Goal: Transaction & Acquisition: Purchase product/service

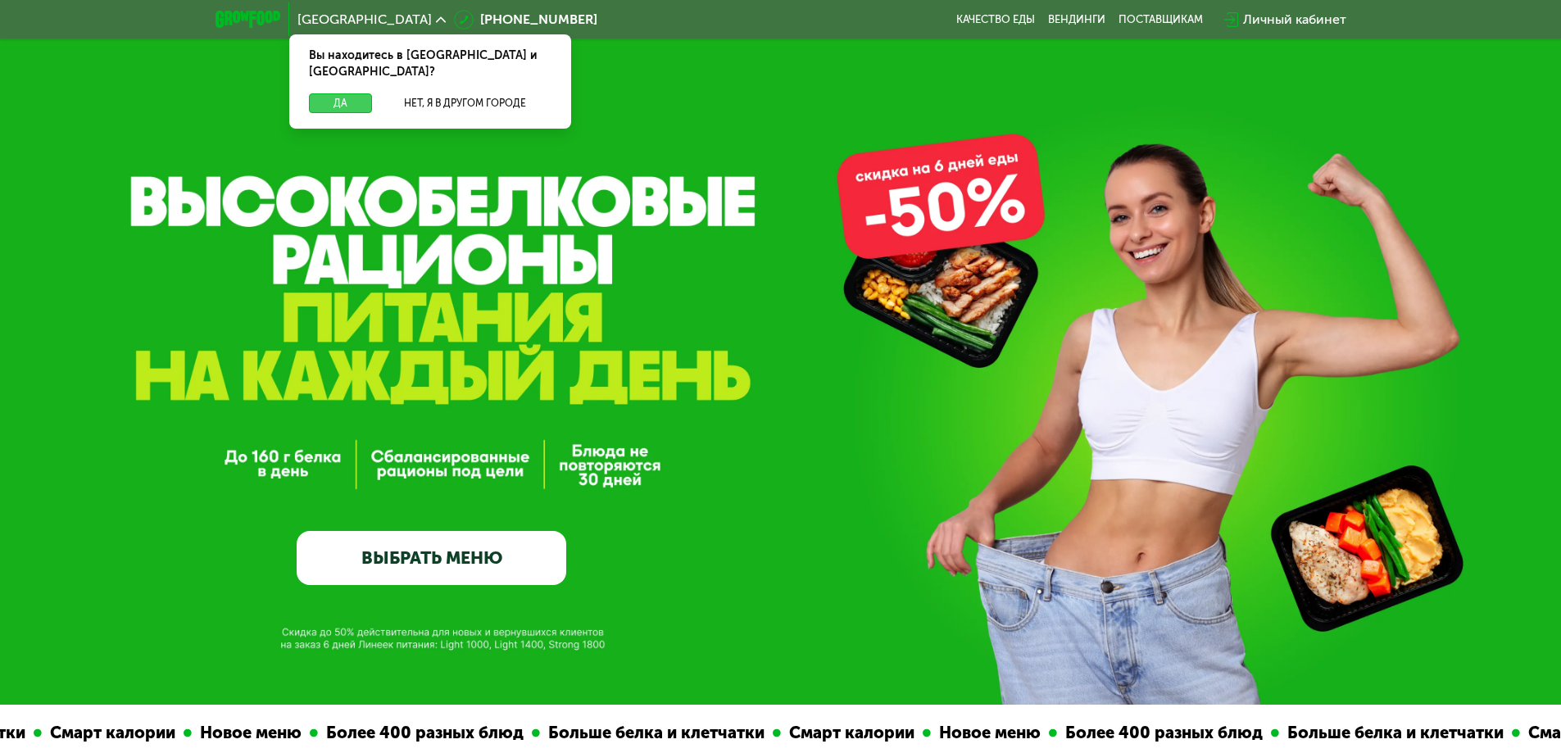
click at [333, 93] on button "Да" at bounding box center [340, 103] width 63 height 20
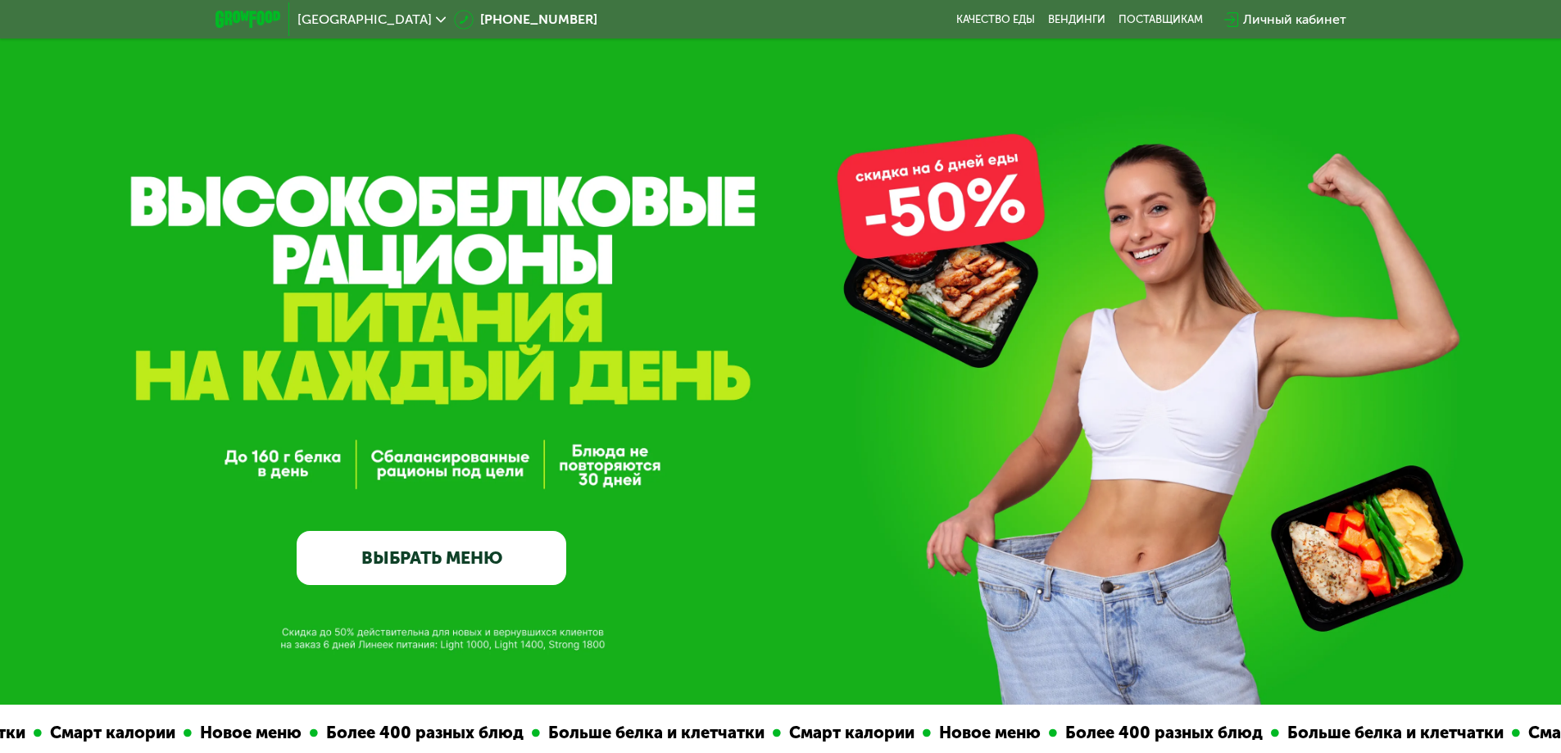
click at [472, 564] on link "ВЫБРАТЬ МЕНЮ" at bounding box center [432, 558] width 270 height 54
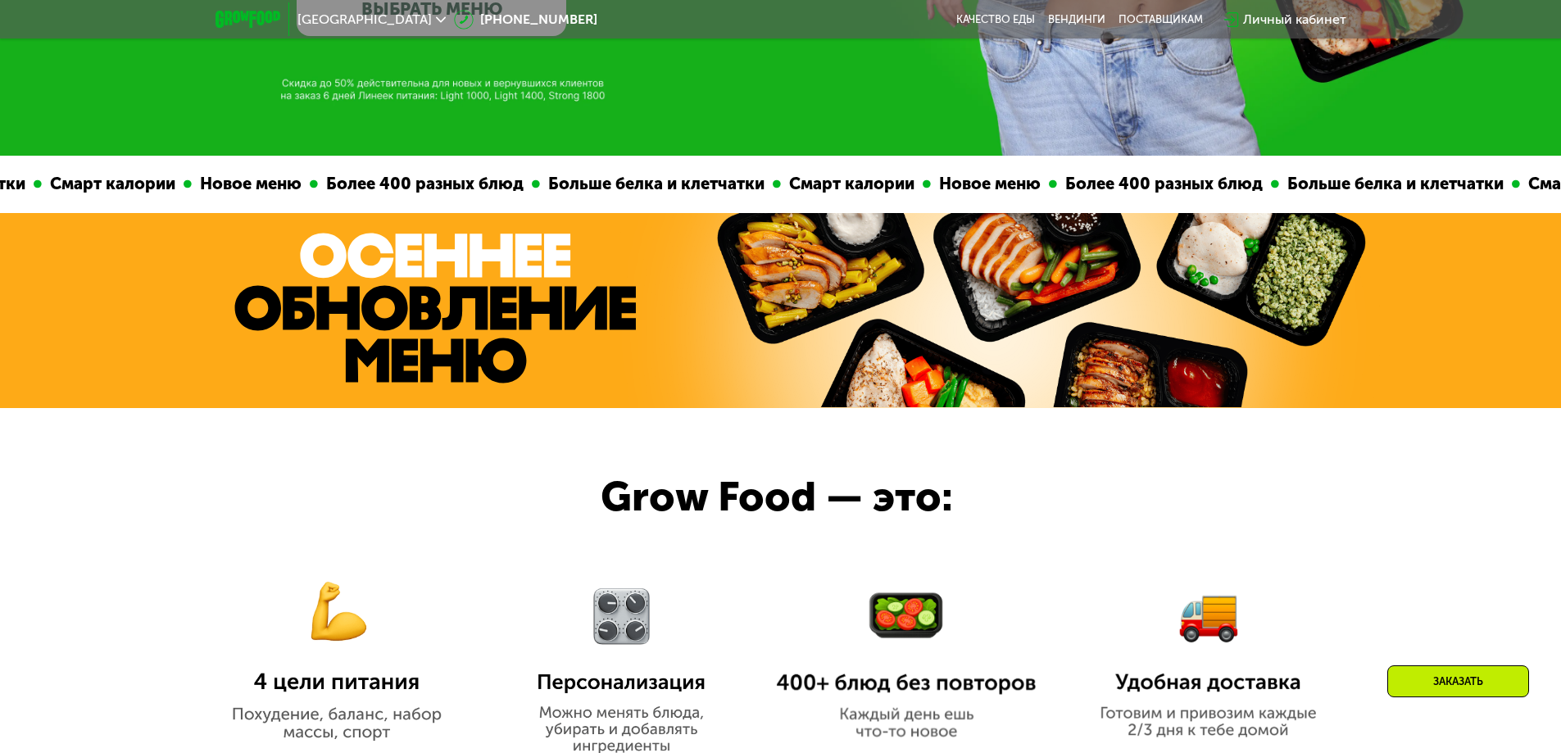
scroll to position [1359, 0]
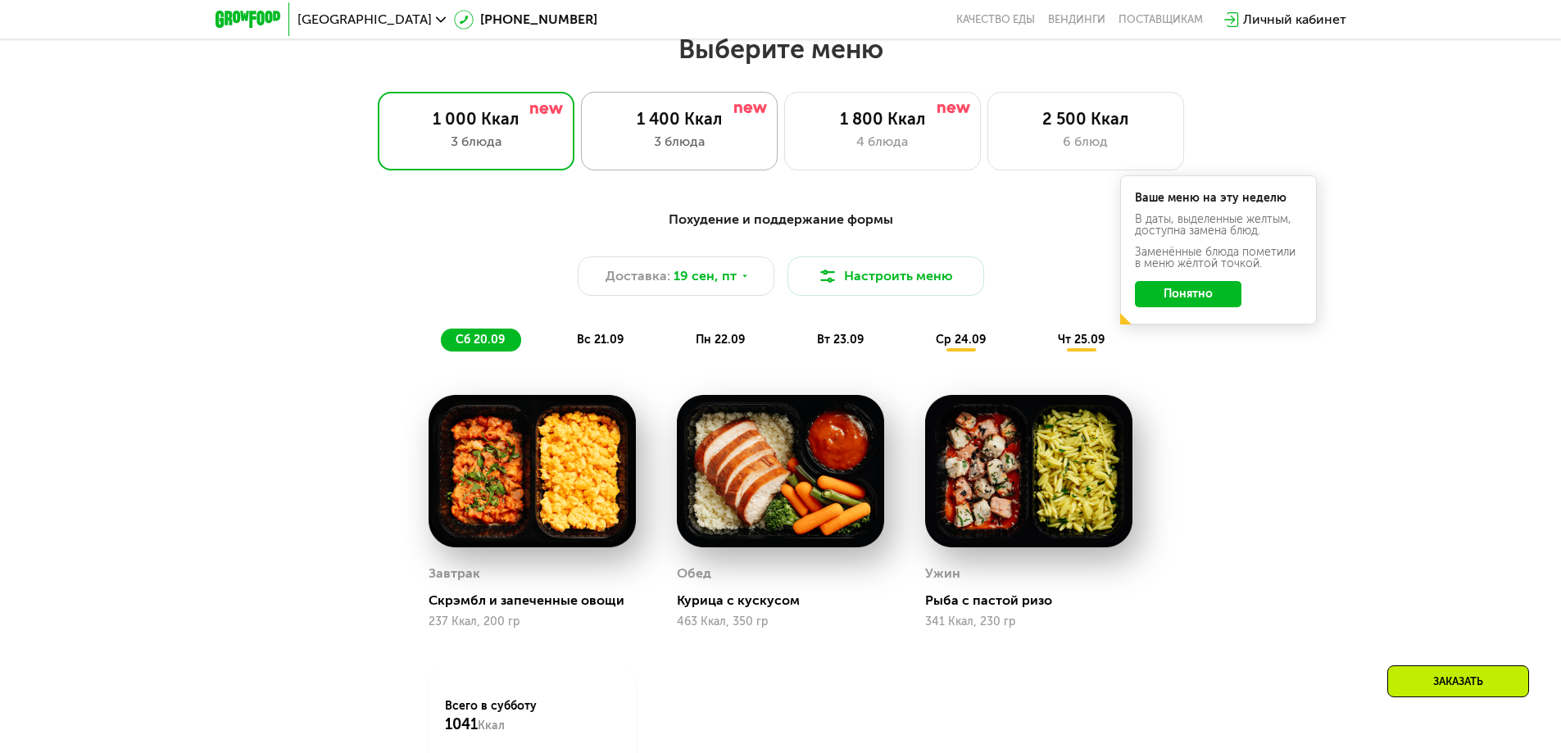
click at [705, 129] on div "1 400 Ккал" at bounding box center [679, 119] width 162 height 20
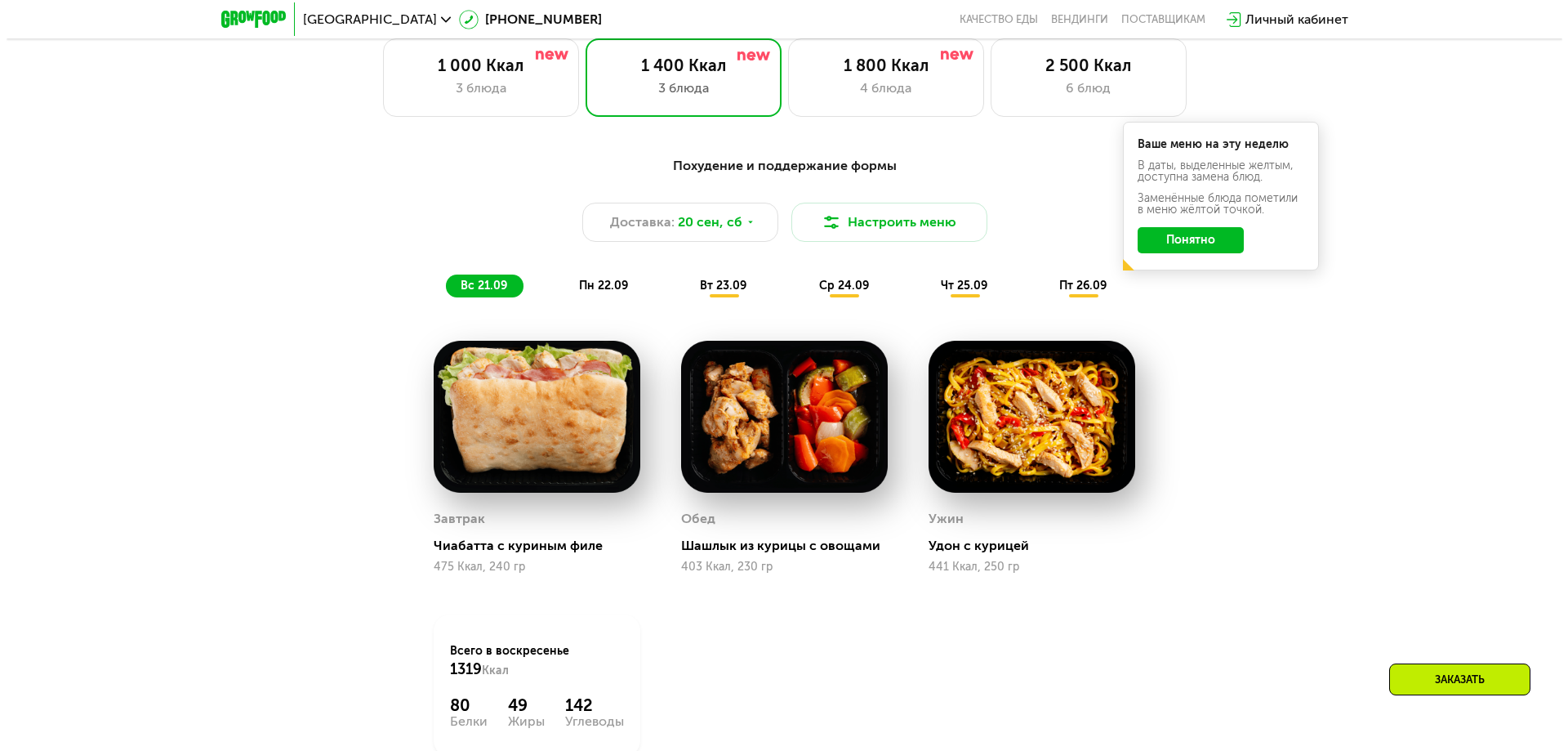
scroll to position [1518, 0]
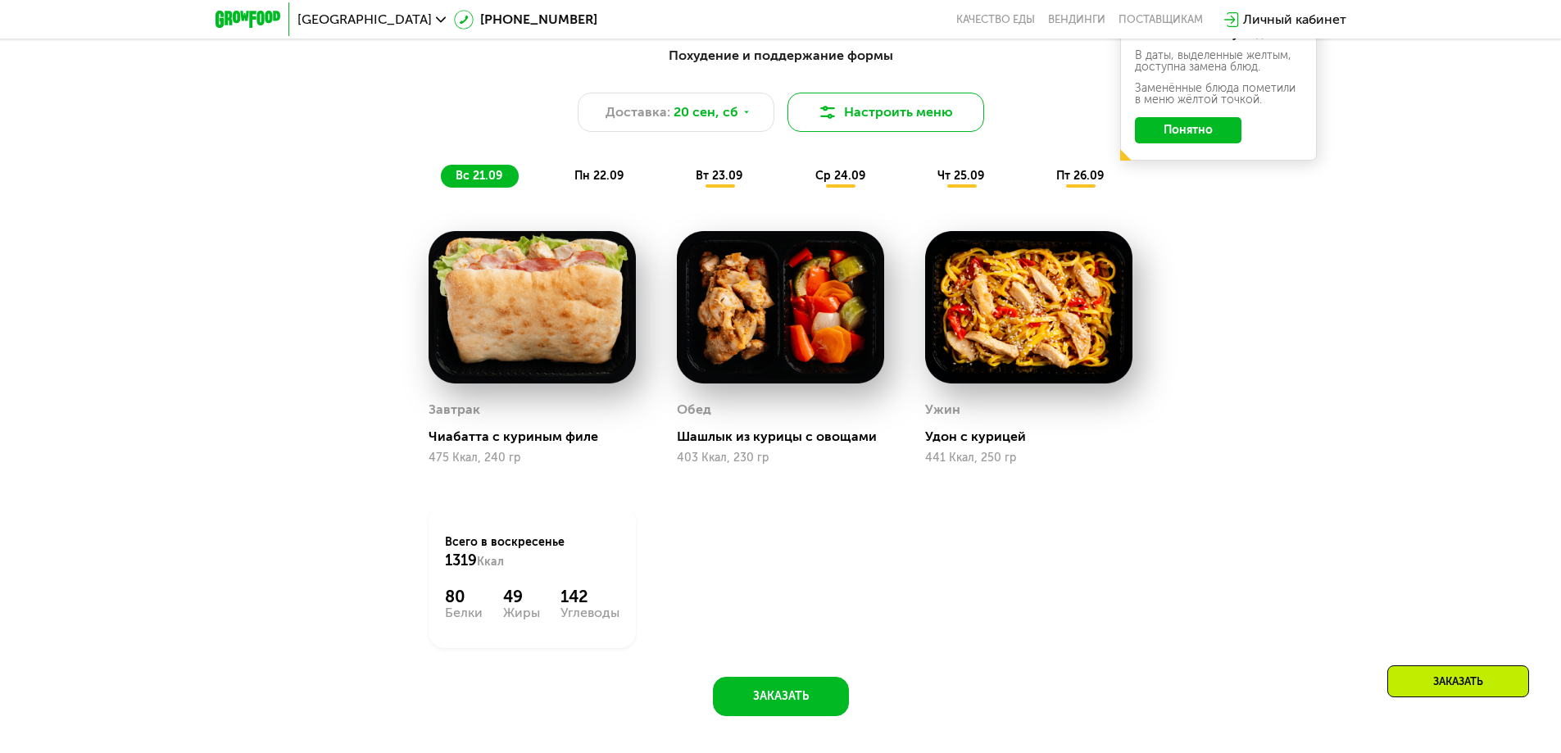
click at [872, 116] on button "Настроить меню" at bounding box center [885, 112] width 197 height 39
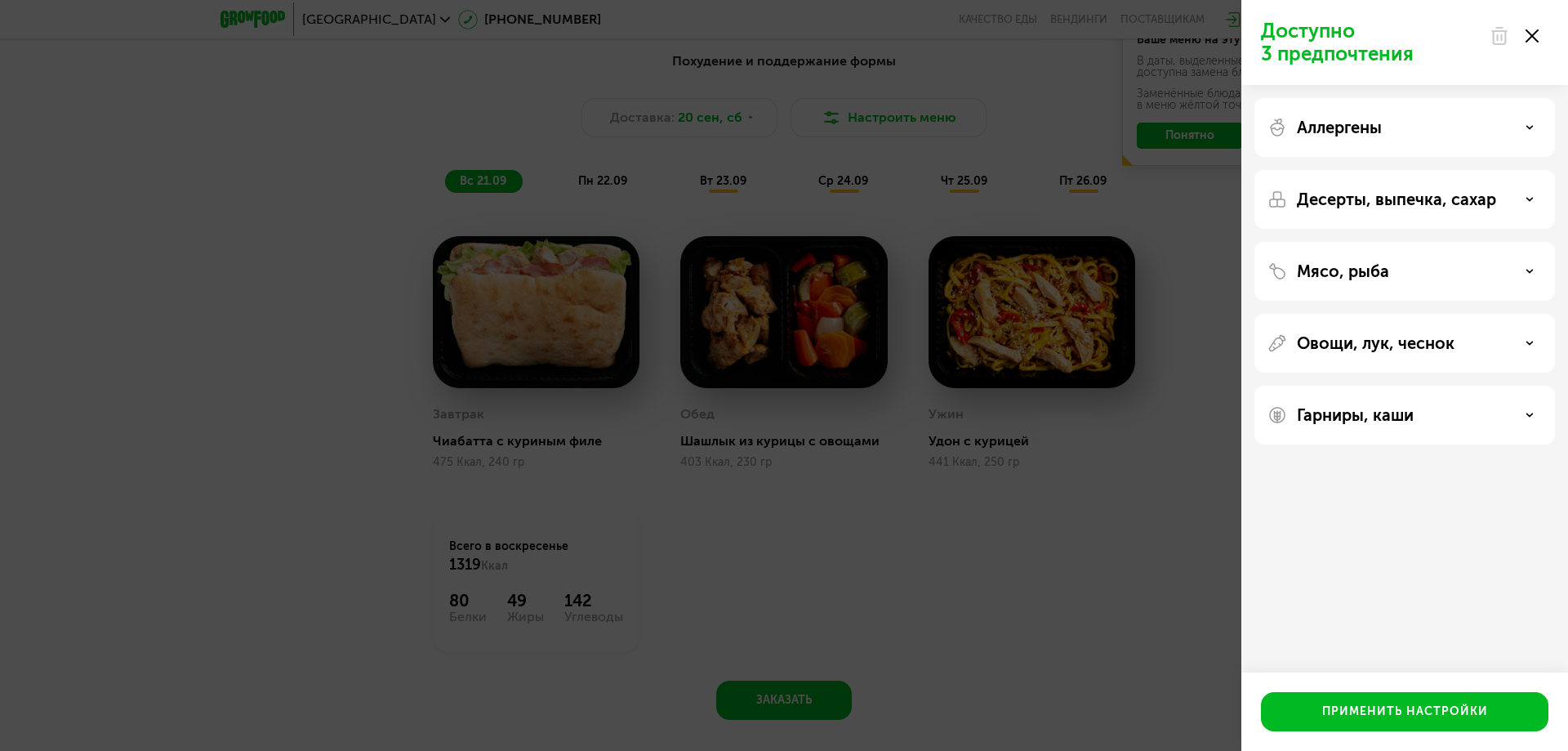
click at [1490, 185] on div "Десерты, выпечка, сахар" at bounding box center [1406, 198] width 301 height 59
click at [1500, 200] on div "Десерты, выпечка, сахар" at bounding box center [1405, 199] width 274 height 20
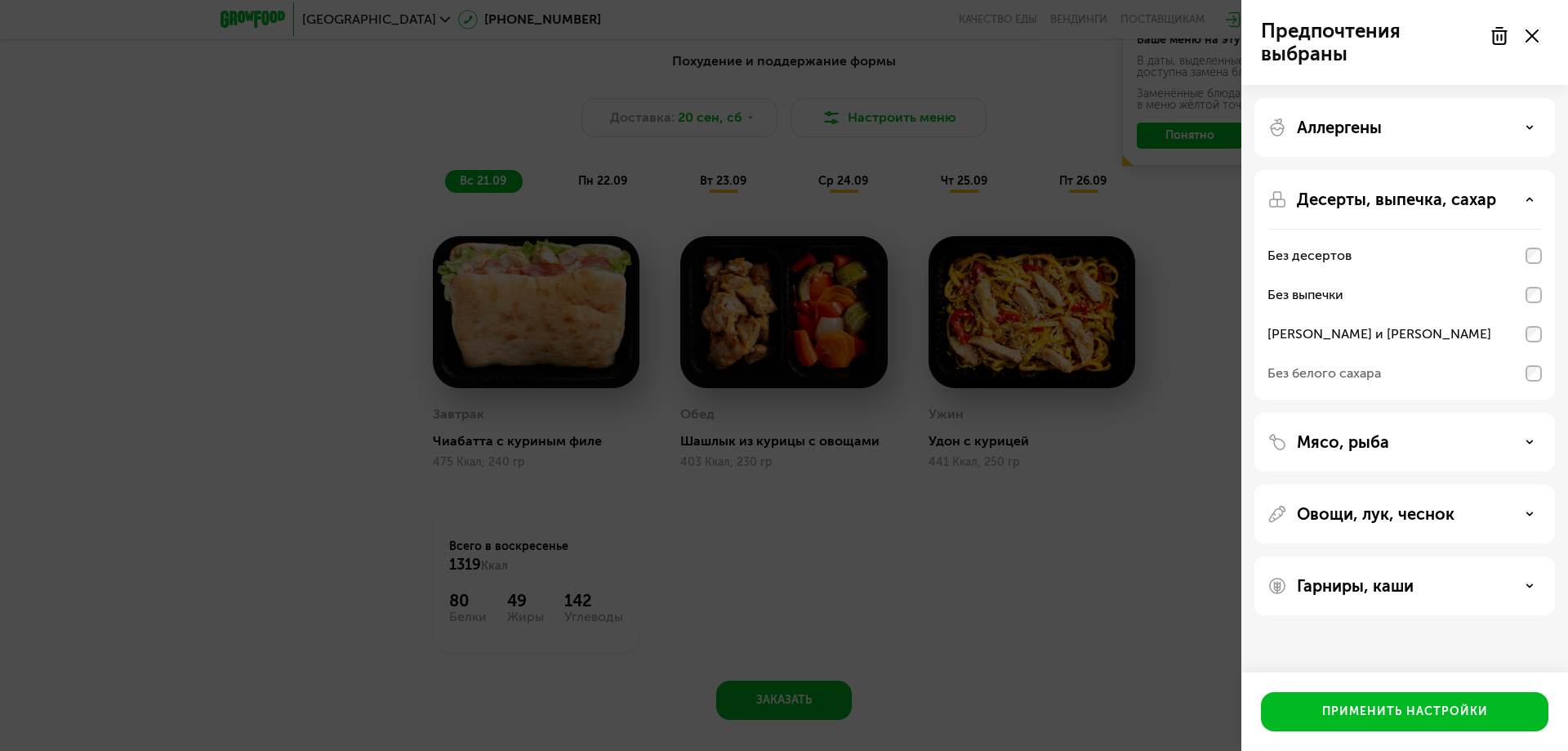
click at [1400, 440] on div "Мясо, рыба" at bounding box center [1405, 442] width 274 height 20
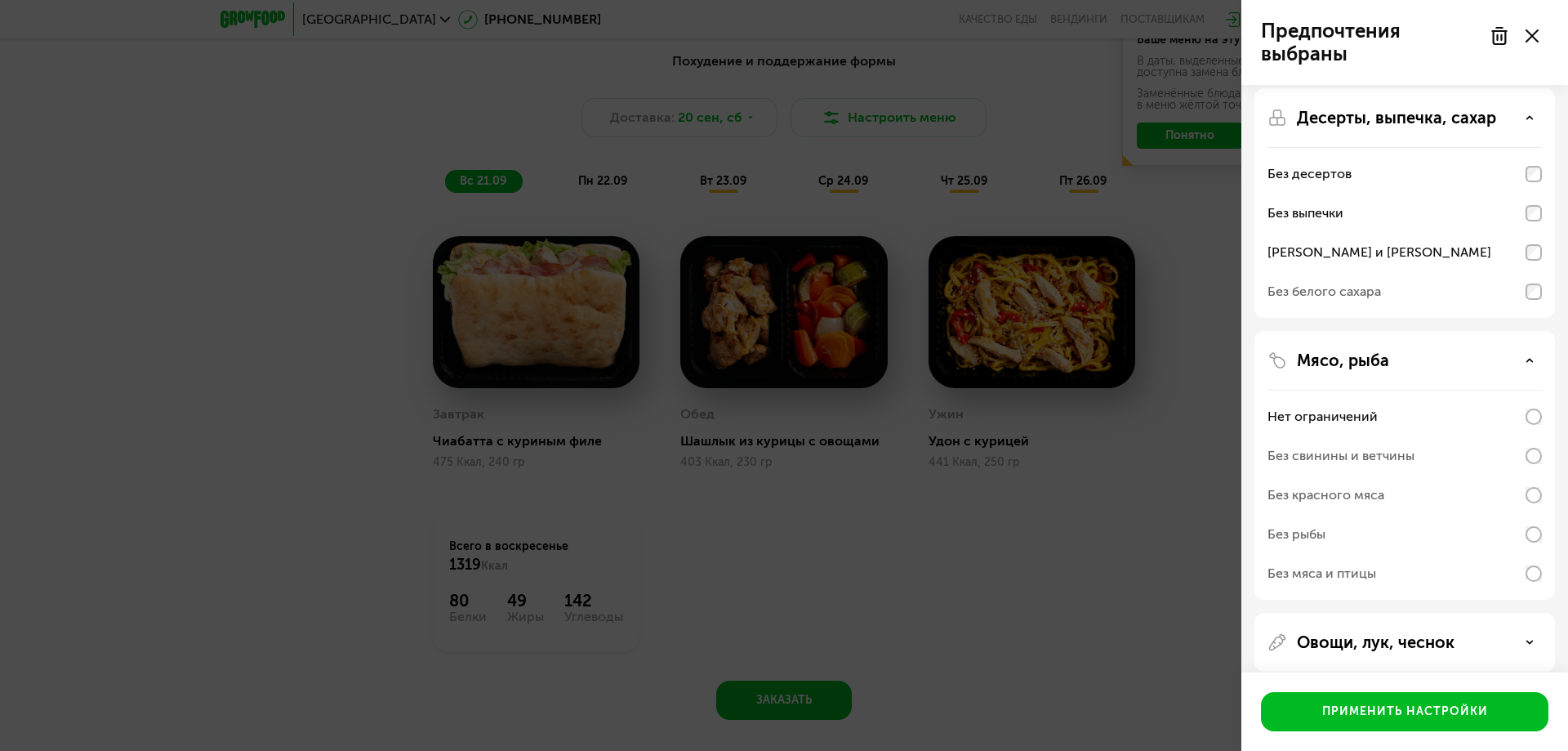
scroll to position [164, 0]
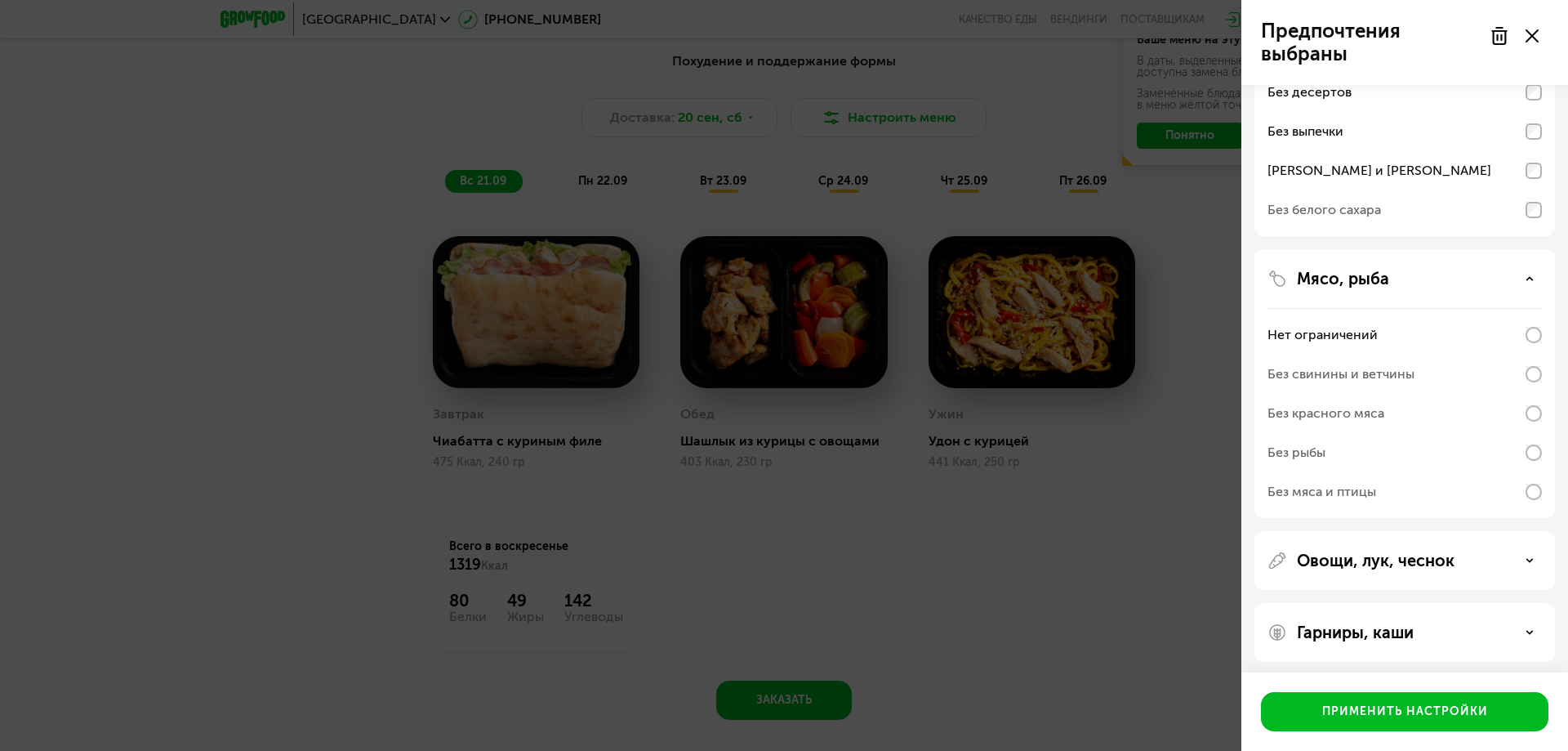
click at [1428, 366] on div "Без свинины и ветчины" at bounding box center [1405, 374] width 274 height 39
click at [1517, 369] on div "Без свинины и ветчины" at bounding box center [1405, 374] width 274 height 39
click at [1447, 376] on div "Без свинины и ветчины" at bounding box center [1405, 374] width 274 height 39
click at [1338, 381] on div "Без свинины и ветчины" at bounding box center [1341, 374] width 147 height 20
click at [1321, 367] on div "Без свинины и ветчины" at bounding box center [1341, 374] width 147 height 20
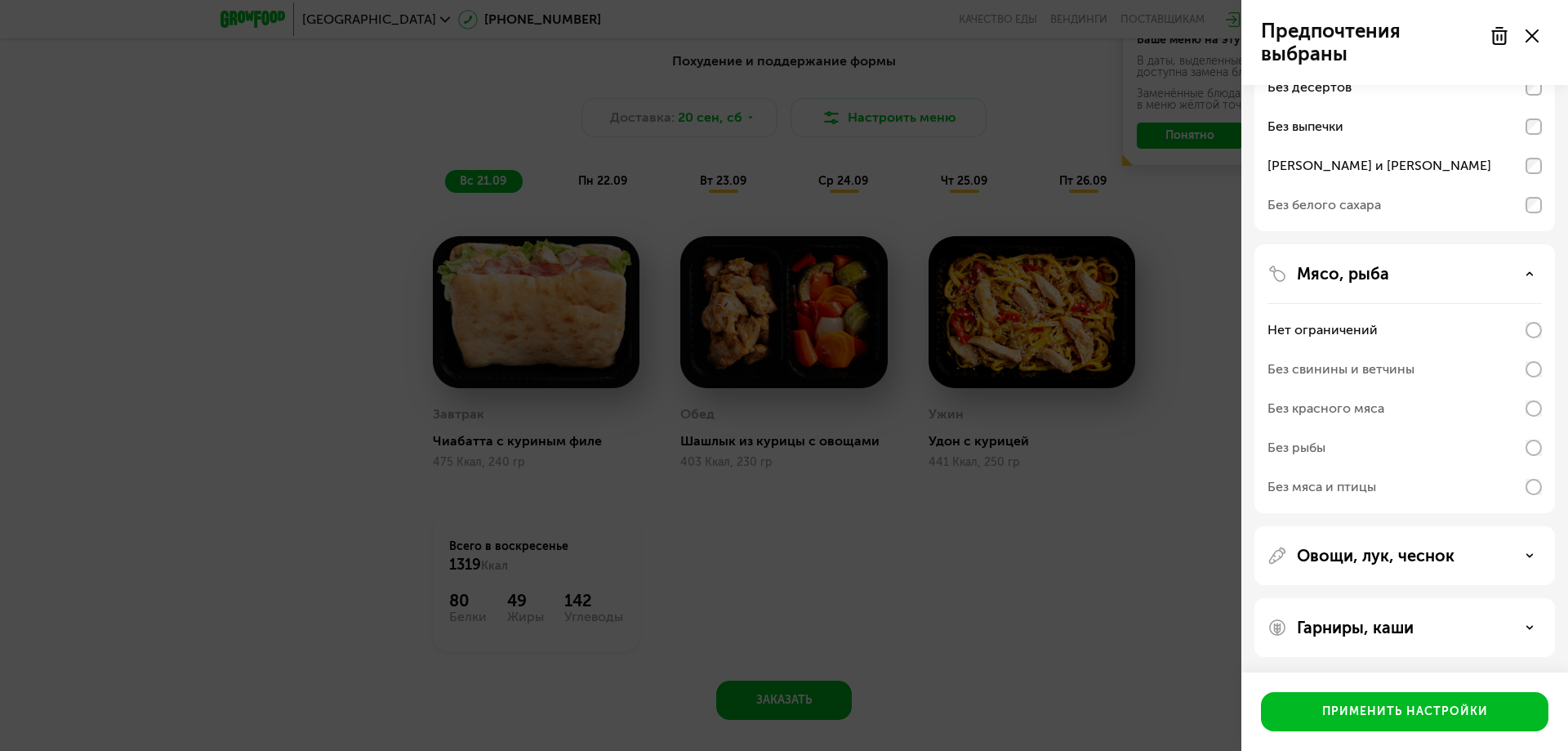
scroll to position [170, 0]
click at [1403, 620] on p "Гарниры, каши" at bounding box center [1355, 627] width 117 height 20
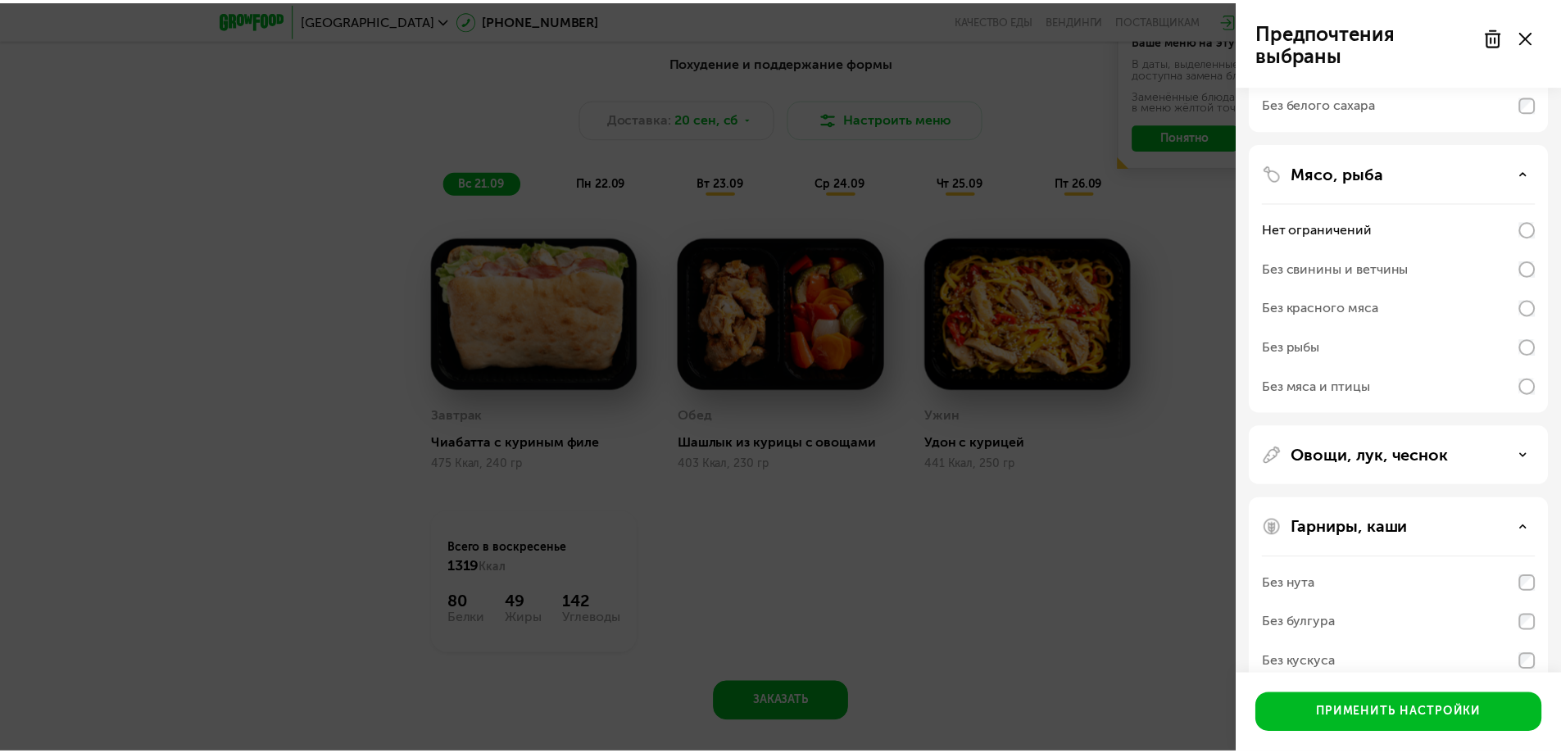
scroll to position [380, 0]
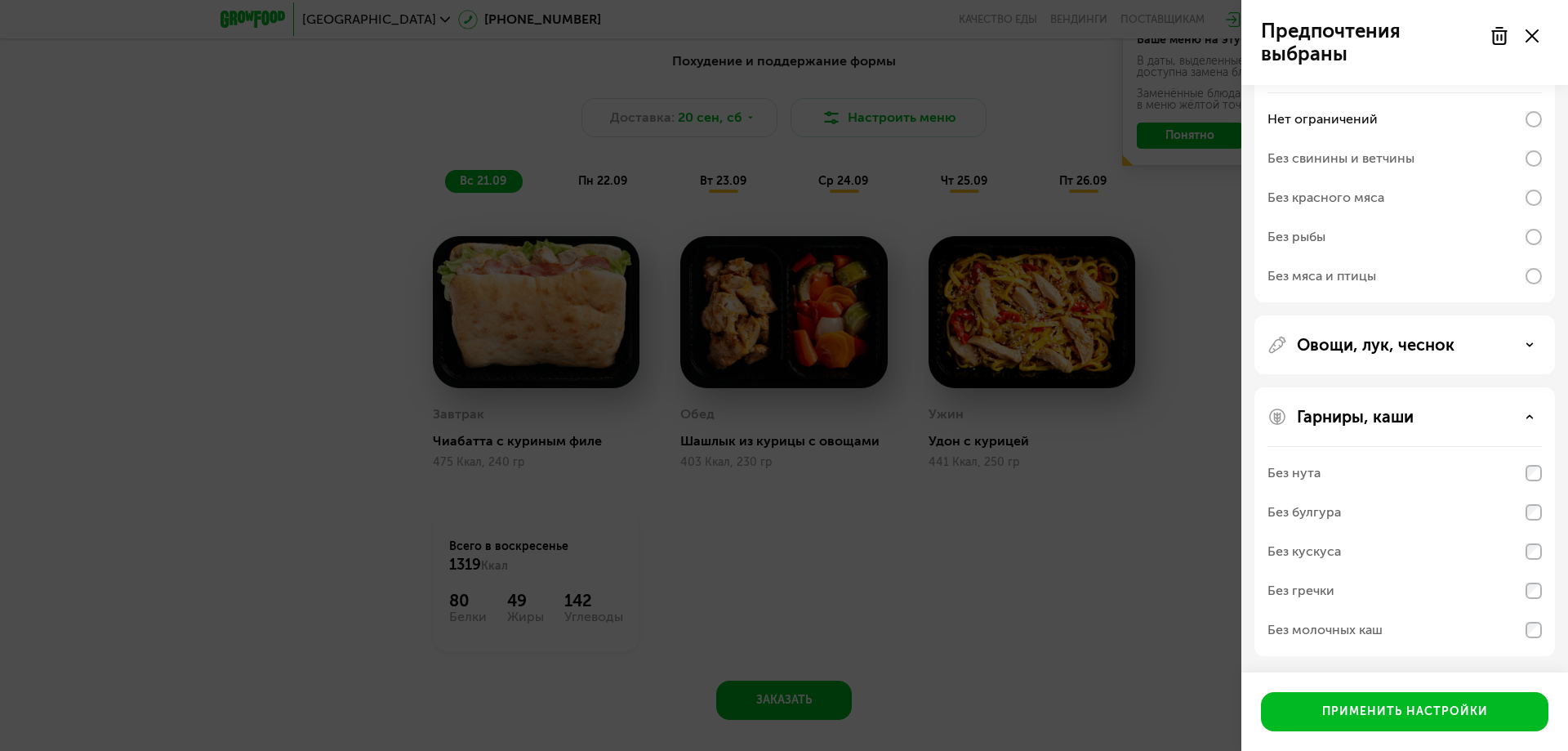
click at [1039, 581] on div "Предпочтения выбраны Аллергены Десерты, выпечка, сахар Без десертов Без выпечки…" at bounding box center [784, 375] width 1568 height 751
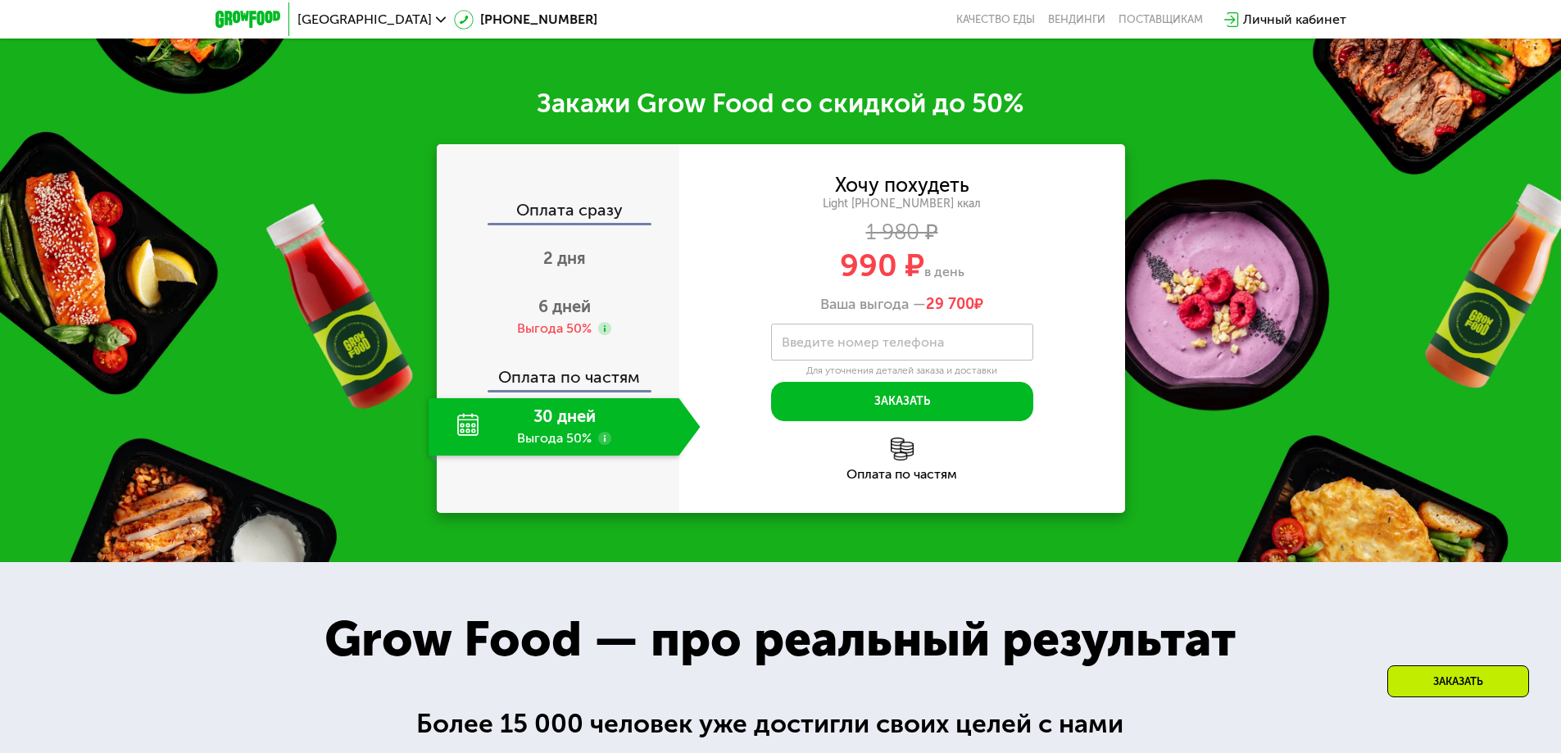
scroll to position [2260, 0]
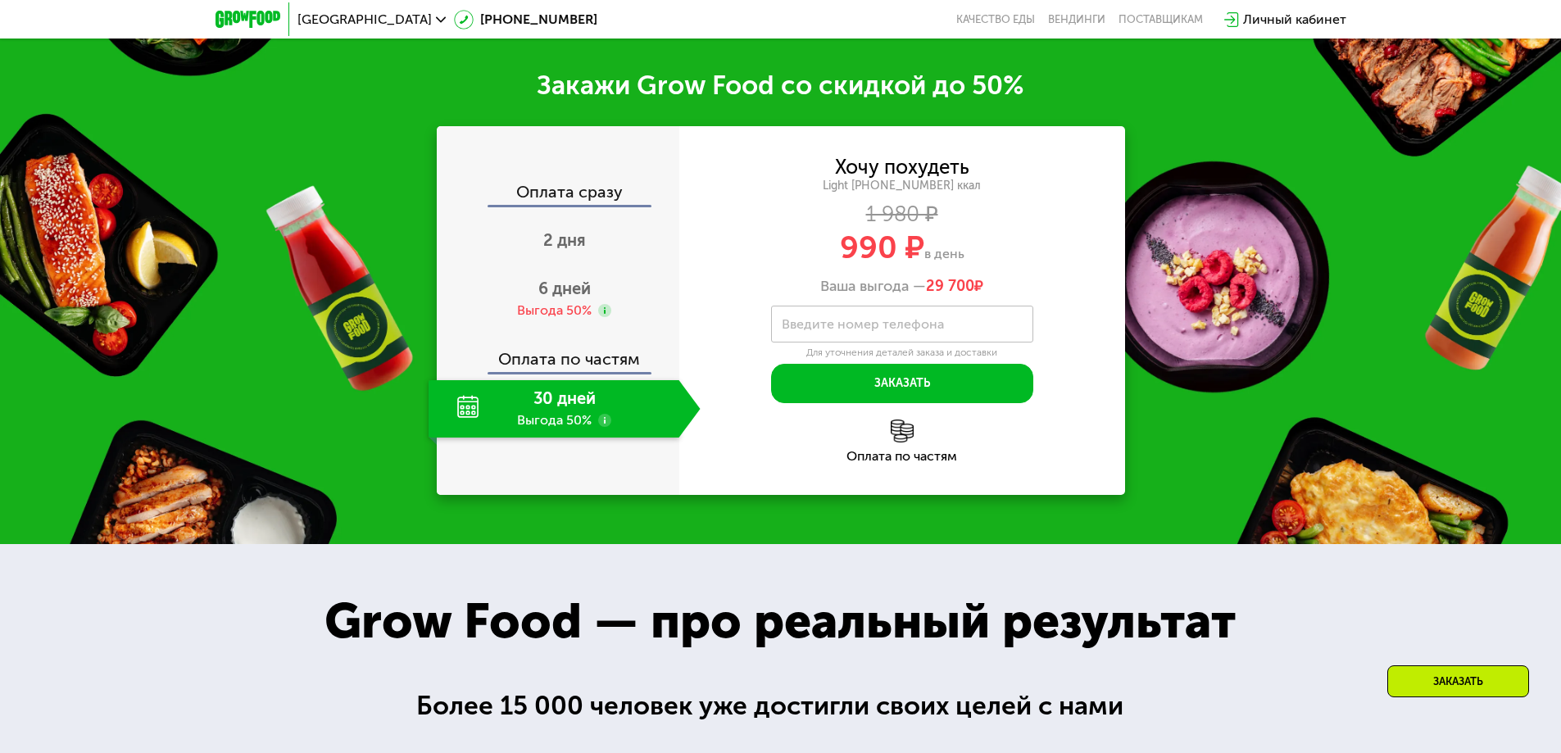
click at [583, 405] on div "30 дней Выгода 50%" at bounding box center [554, 408] width 251 height 57
click at [618, 417] on div "30 дней Выгода 50%" at bounding box center [554, 408] width 251 height 57
click at [912, 451] on div "Оплата по частям" at bounding box center [902, 441] width 446 height 43
click at [901, 460] on div "Оплата по частям" at bounding box center [902, 456] width 446 height 13
click at [894, 463] on div "Оплата по частям" at bounding box center [902, 456] width 446 height 13
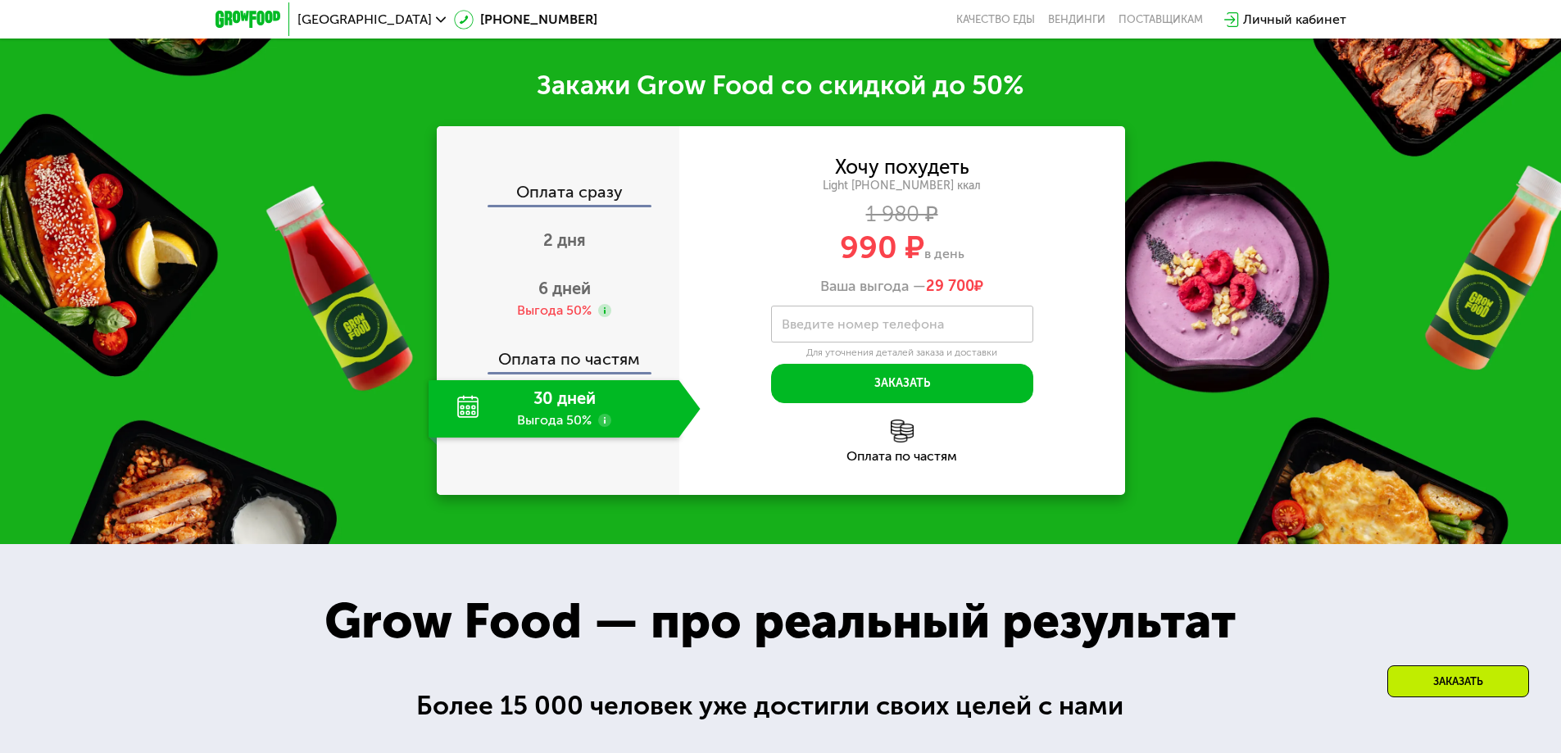
click at [899, 433] on img at bounding box center [902, 431] width 23 height 23
click at [901, 441] on img at bounding box center [902, 431] width 23 height 23
click at [860, 462] on div "Оплата по частям" at bounding box center [902, 456] width 446 height 13
click at [588, 415] on div "30 дней Выгода 50%" at bounding box center [554, 408] width 251 height 57
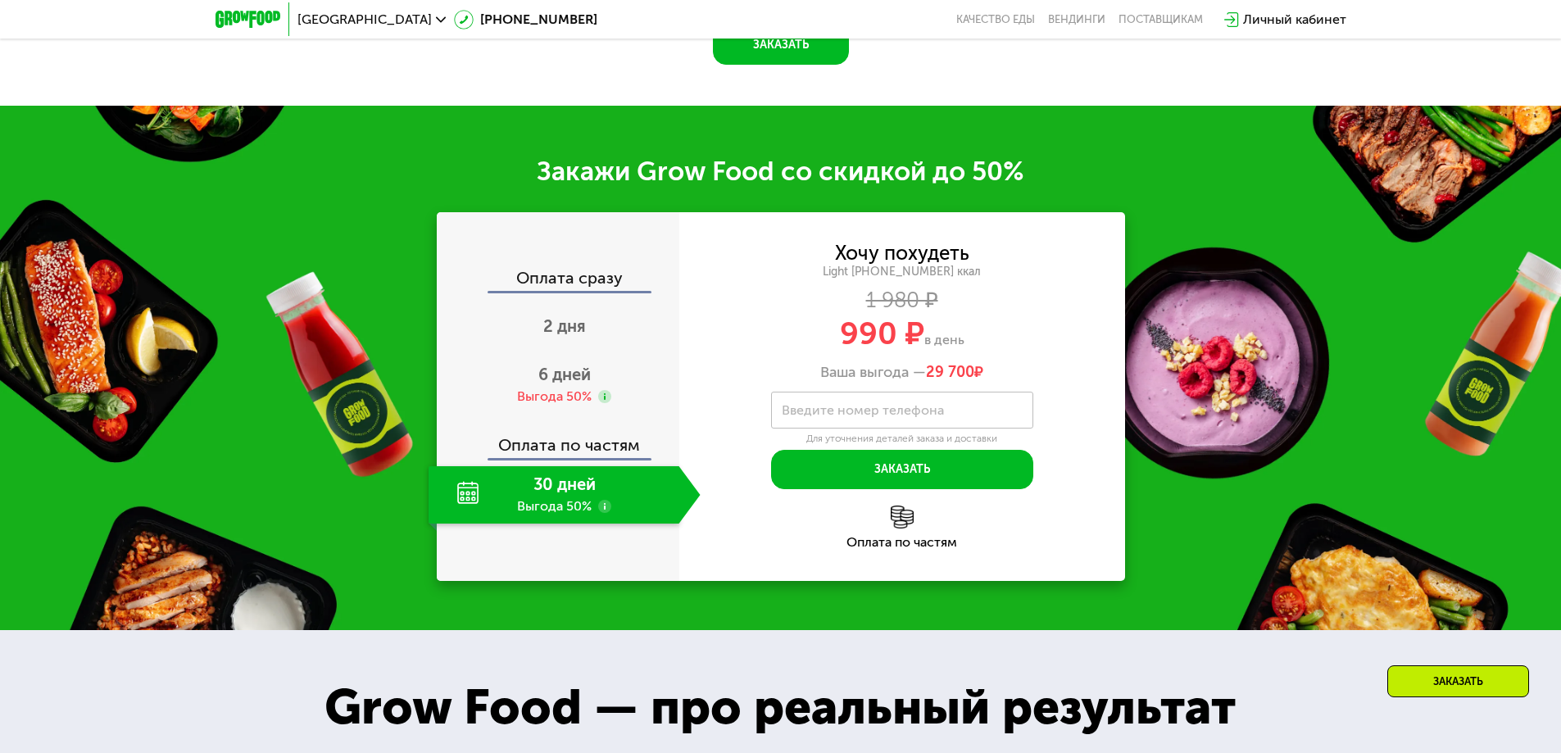
scroll to position [2014, 0]
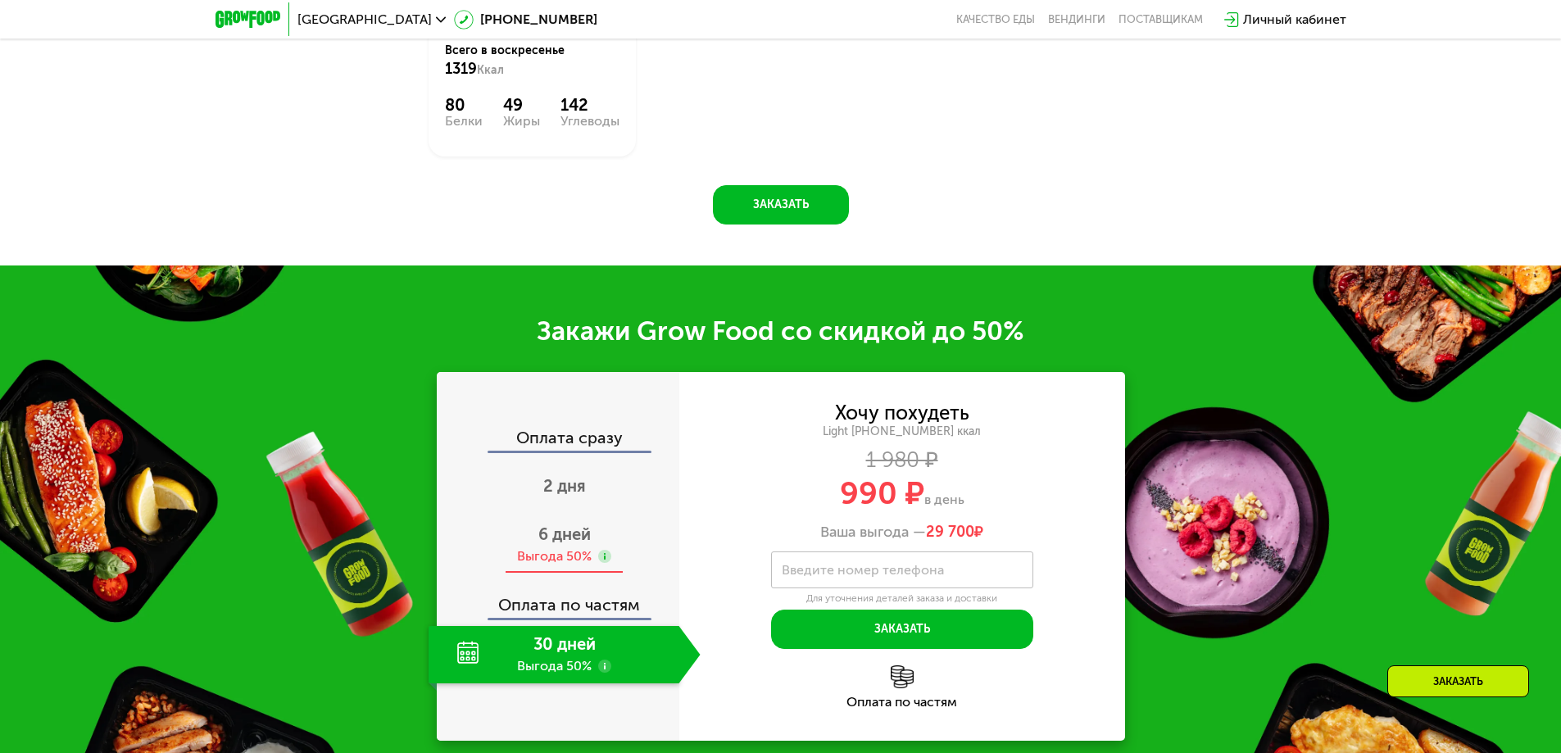
click at [603, 563] on use at bounding box center [604, 556] width 13 height 13
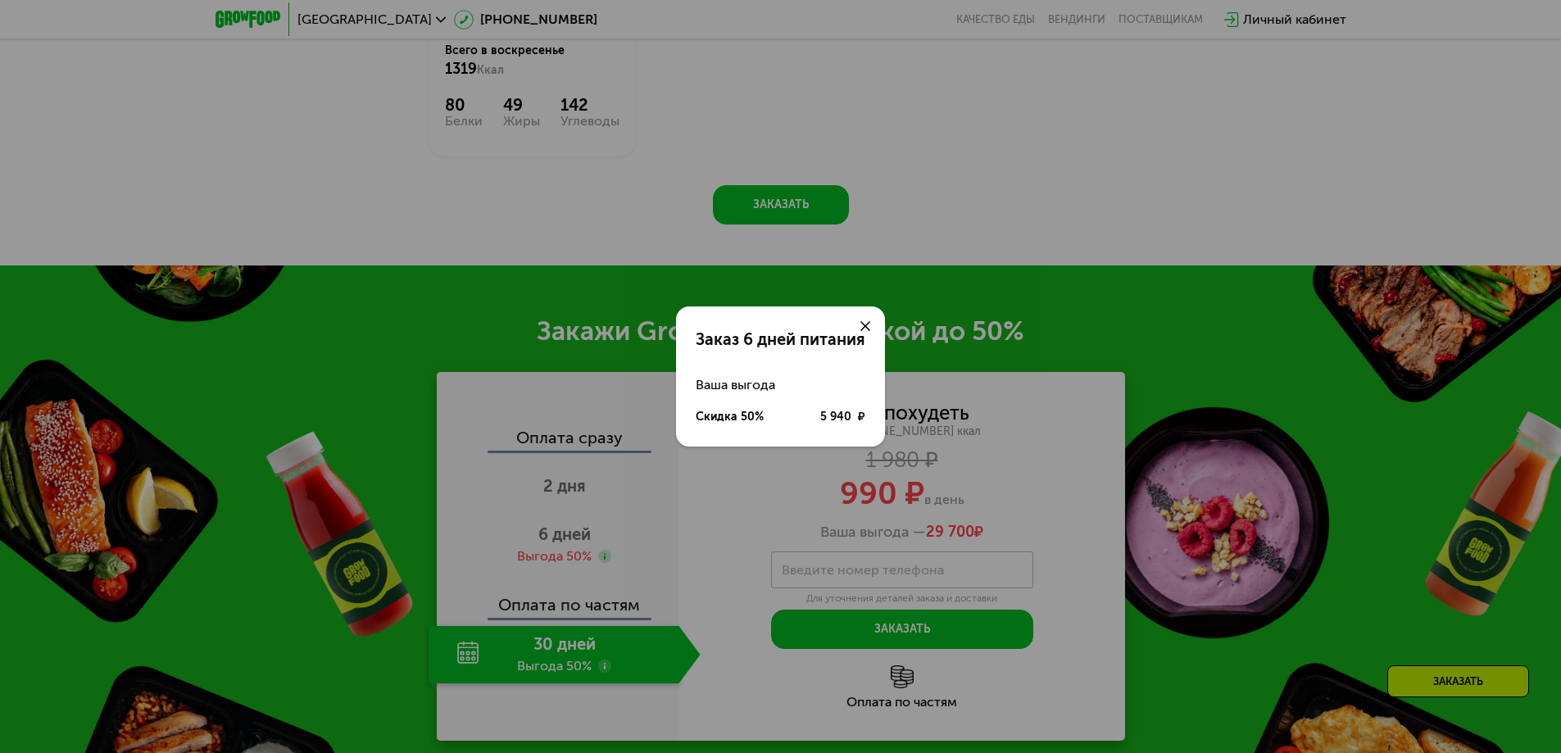
click at [552, 542] on div "Заказ 6 дней питания Ваша выгода Скидка 50% 5 940 ₽" at bounding box center [780, 376] width 1561 height 753
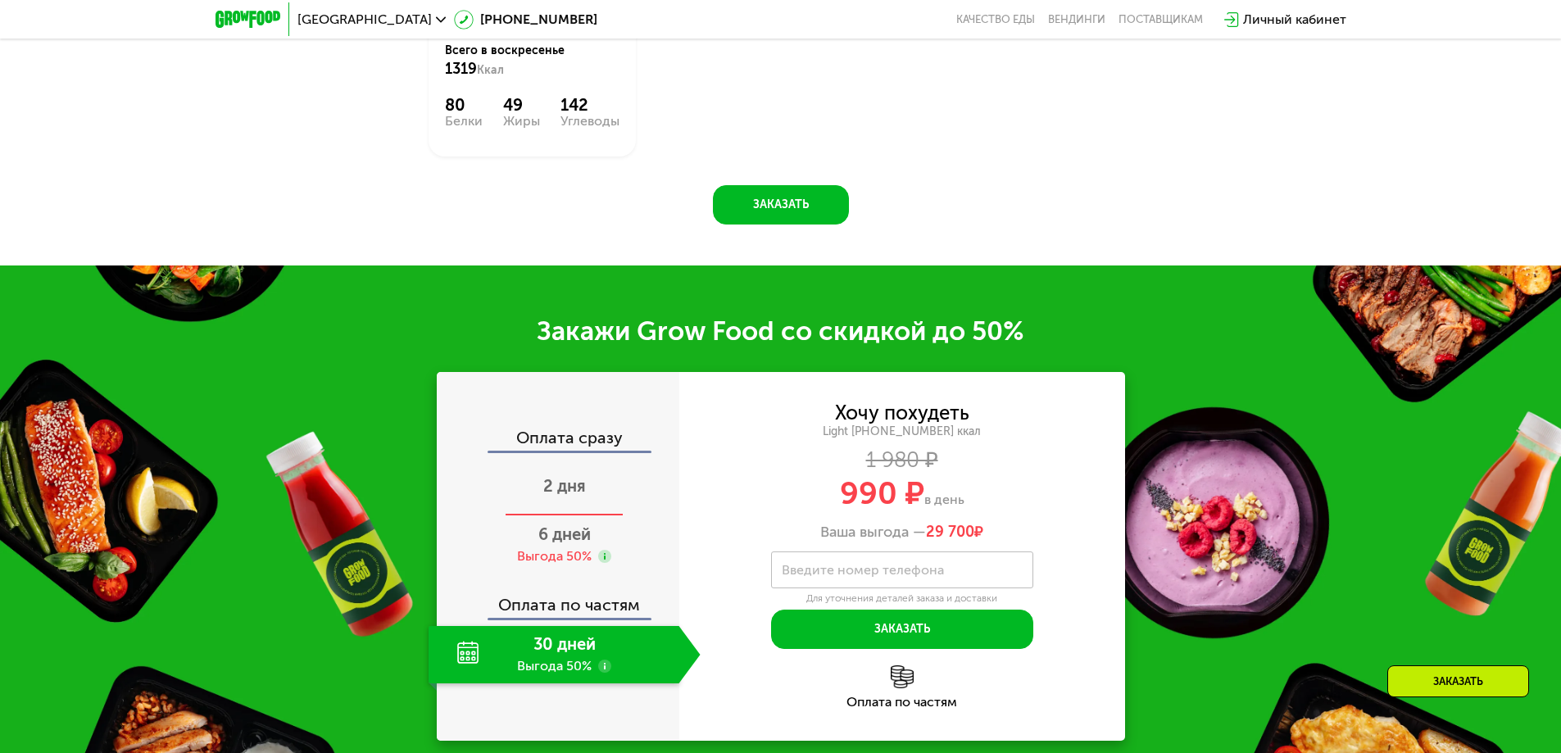
click at [563, 491] on span "2 дня" at bounding box center [564, 486] width 43 height 20
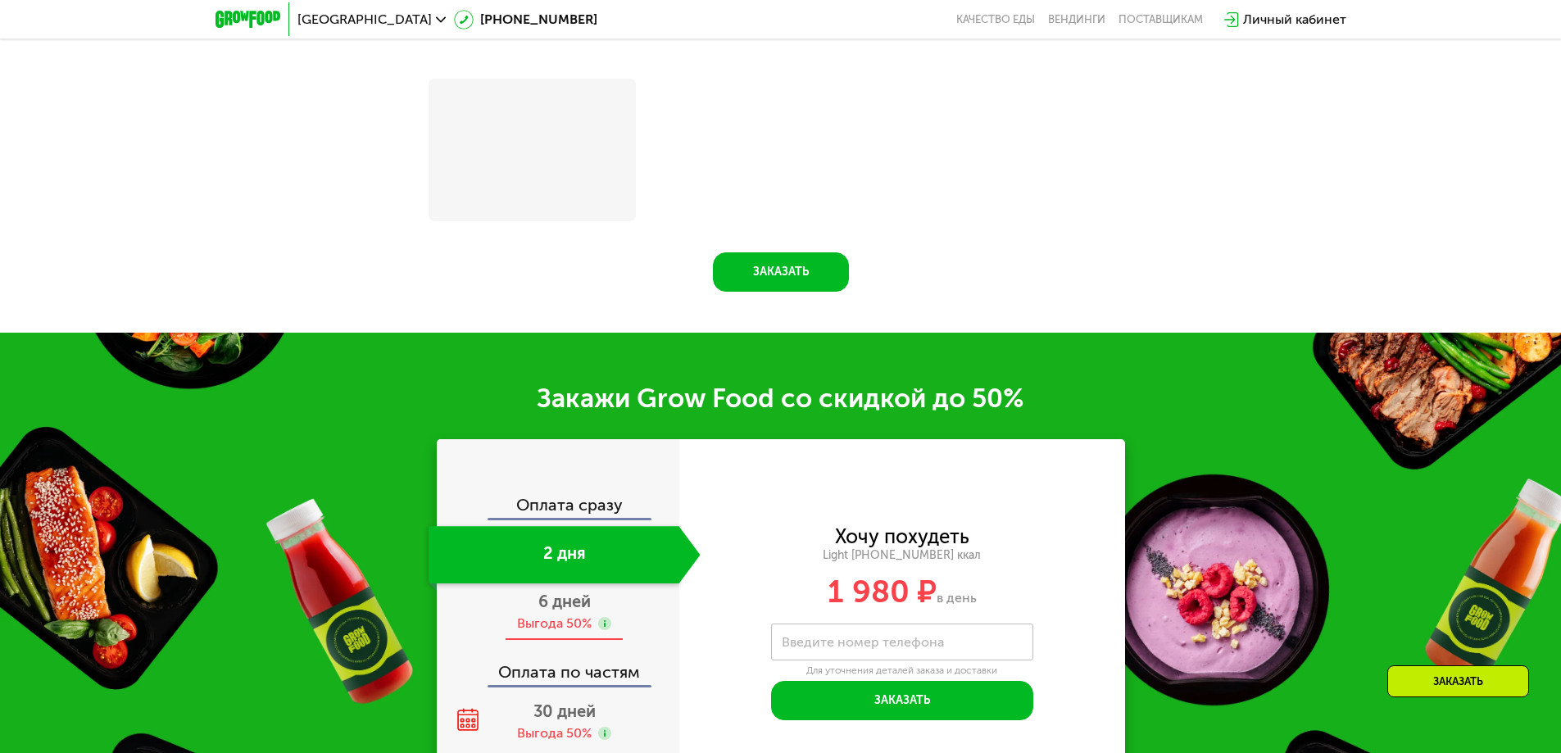
scroll to position [2081, 0]
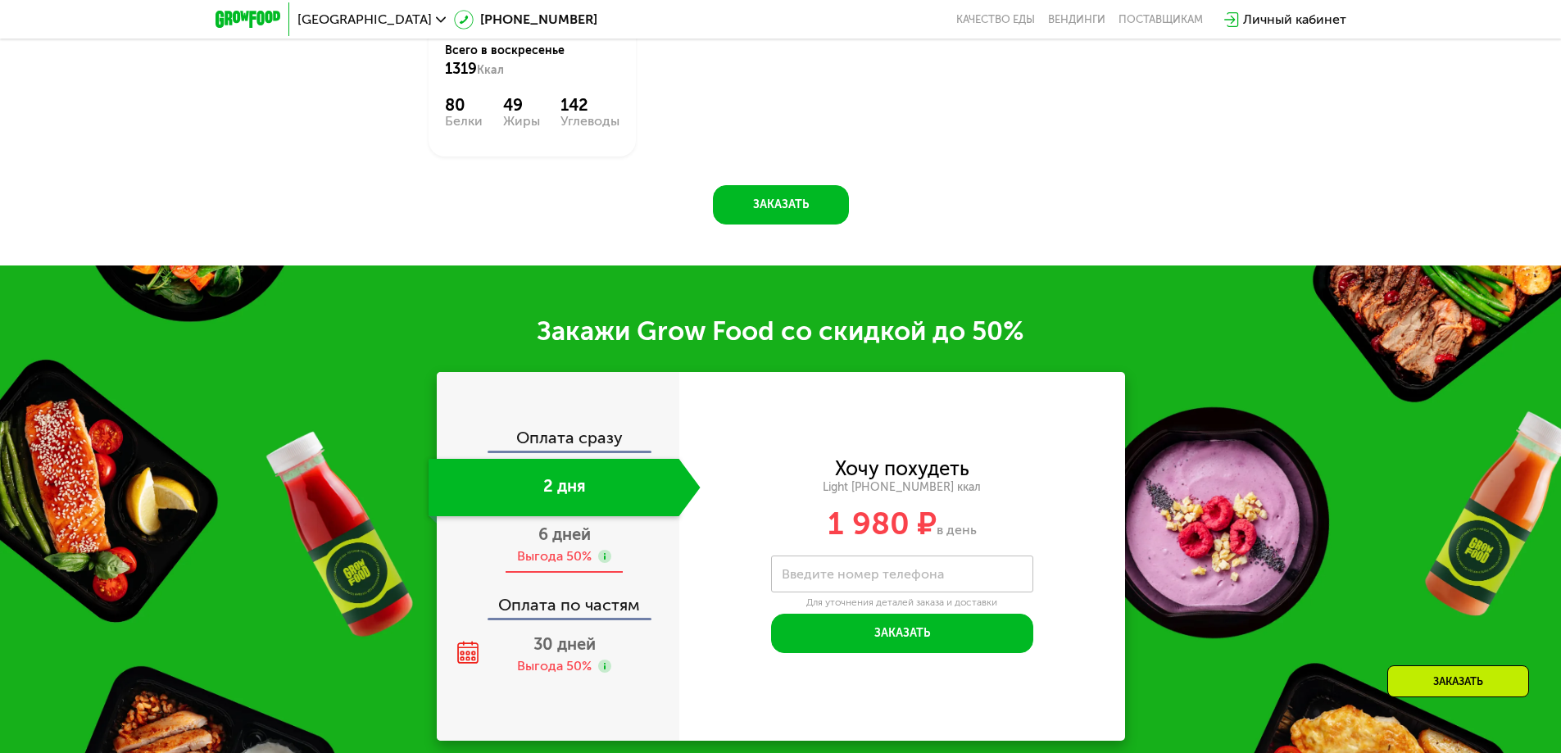
click at [557, 537] on span "6 дней" at bounding box center [564, 534] width 52 height 20
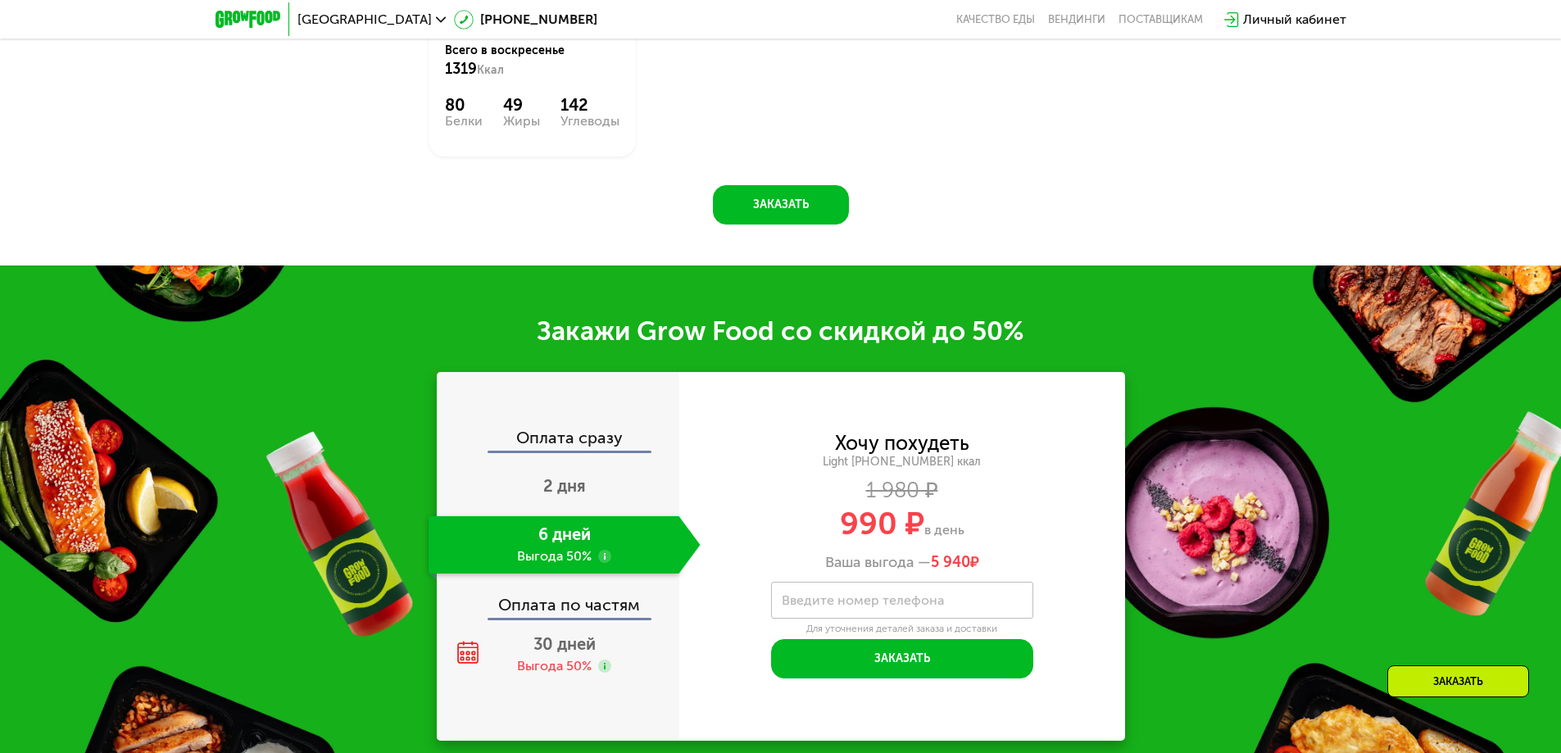
scroll to position [2096, 0]
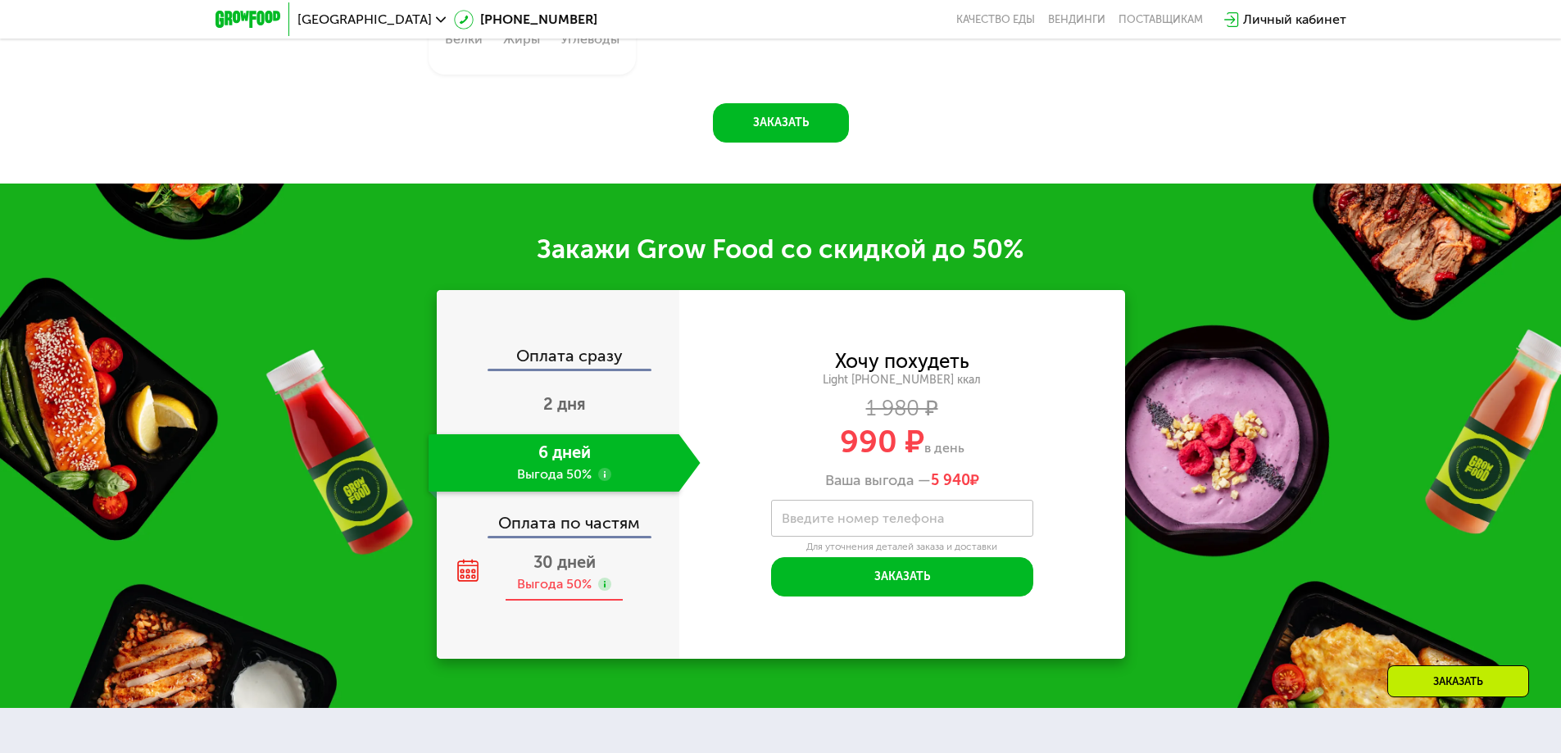
click at [563, 572] on span "30 дней" at bounding box center [564, 562] width 62 height 20
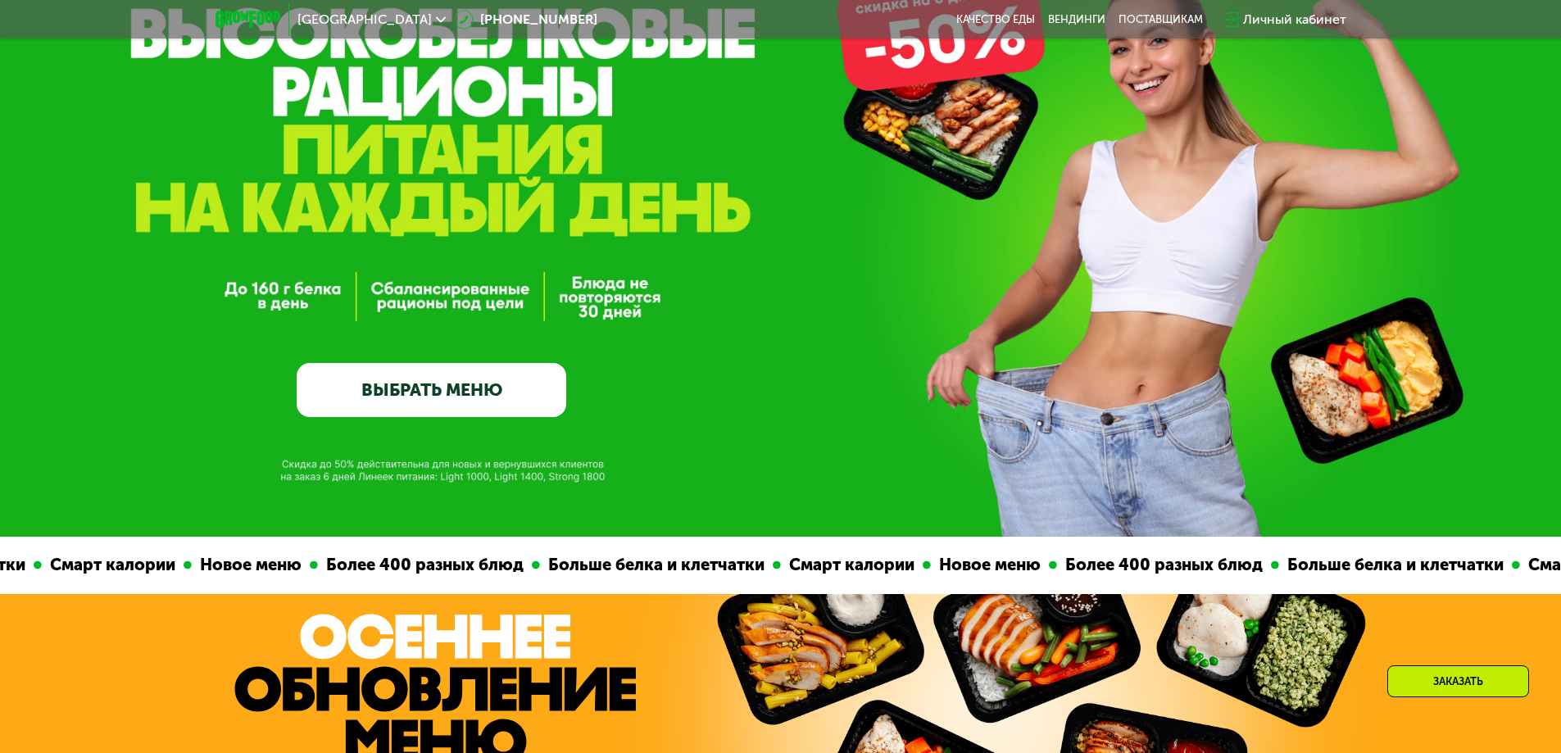
scroll to position [48, 0]
